Goal: Navigation & Orientation: Go to known website

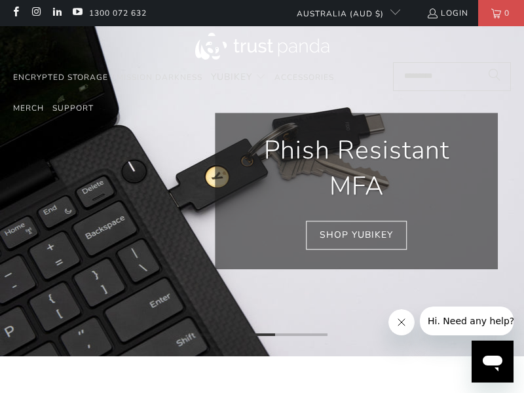
scroll to position [0, 985]
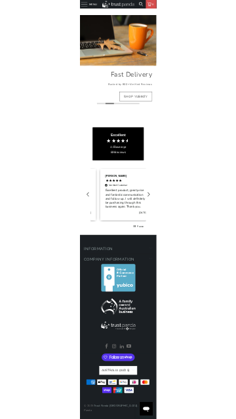
scroll to position [0, 511]
